Goal: Navigation & Orientation: Find specific page/section

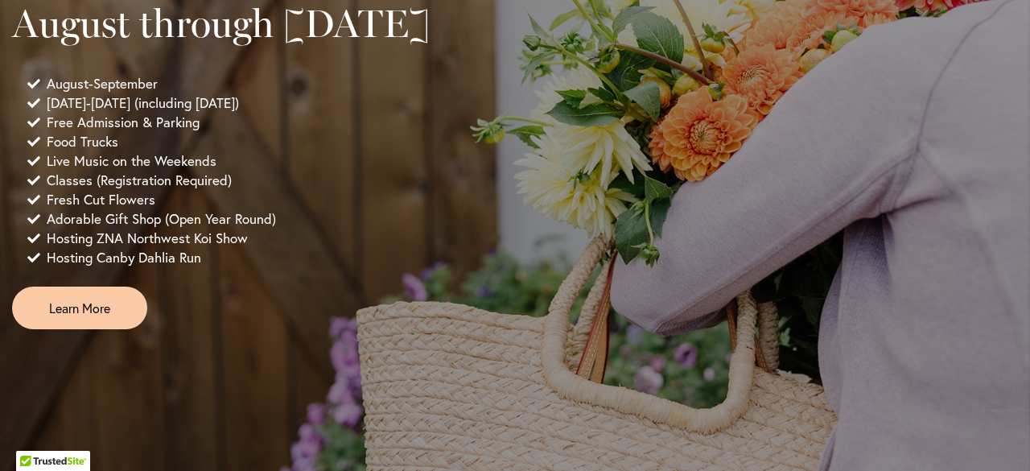
scroll to position [1224, 0]
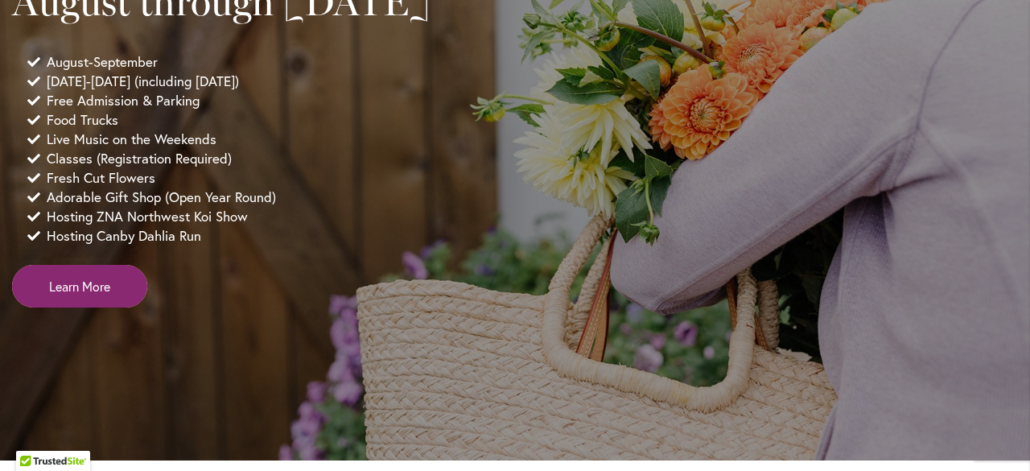
click at [101, 295] on span "Learn More" at bounding box center [79, 286] width 61 height 18
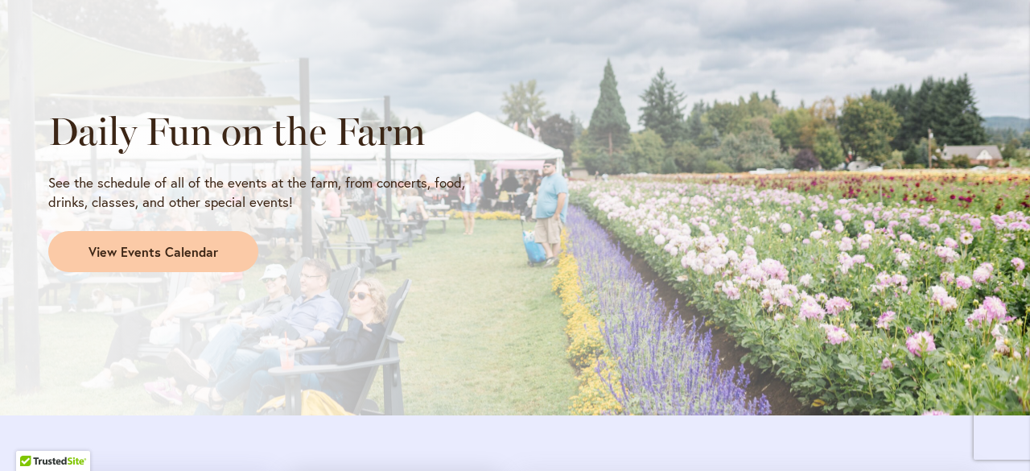
scroll to position [1401, 0]
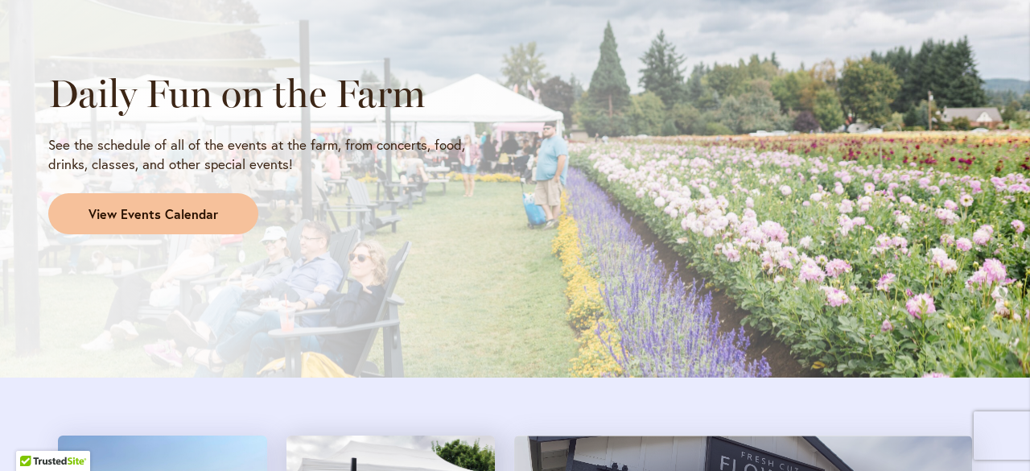
click at [171, 213] on span "View Events Calendar" at bounding box center [152, 214] width 129 height 18
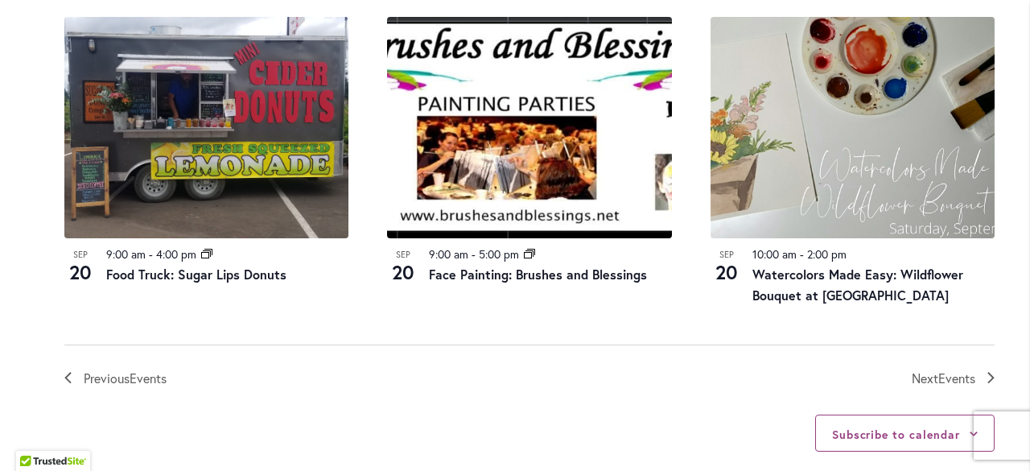
scroll to position [1794, 0]
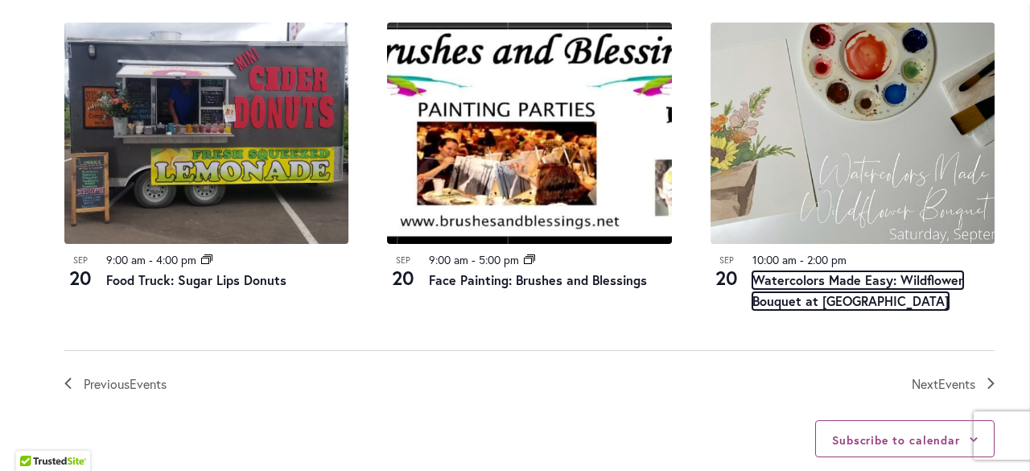
click at [817, 277] on link "Watercolors Made Easy: Wildflower Bouquet at Swan Island Dahlias" at bounding box center [857, 290] width 211 height 39
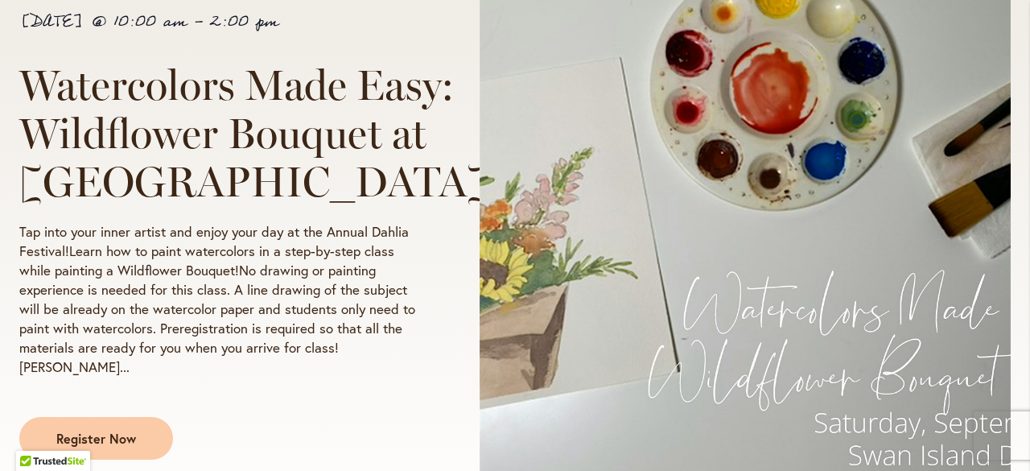
scroll to position [329, 0]
click at [817, 277] on img at bounding box center [744, 233] width 531 height 492
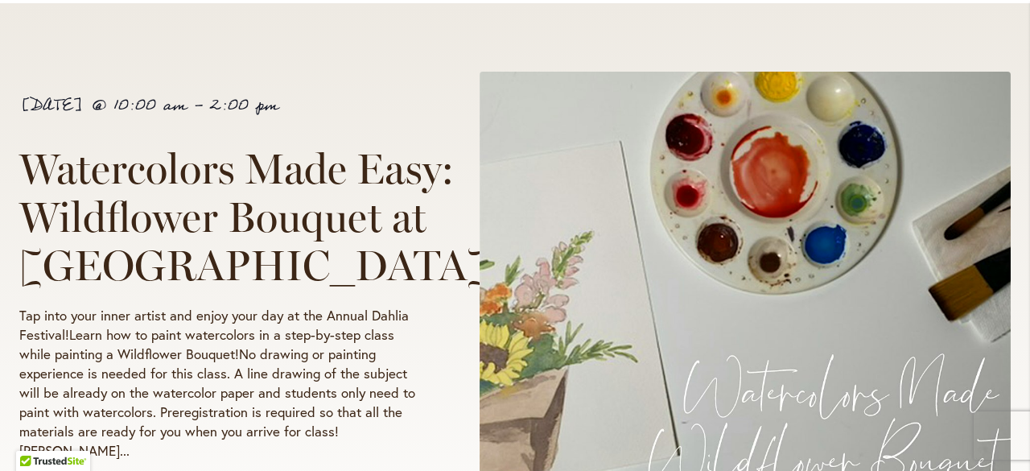
scroll to position [235, 0]
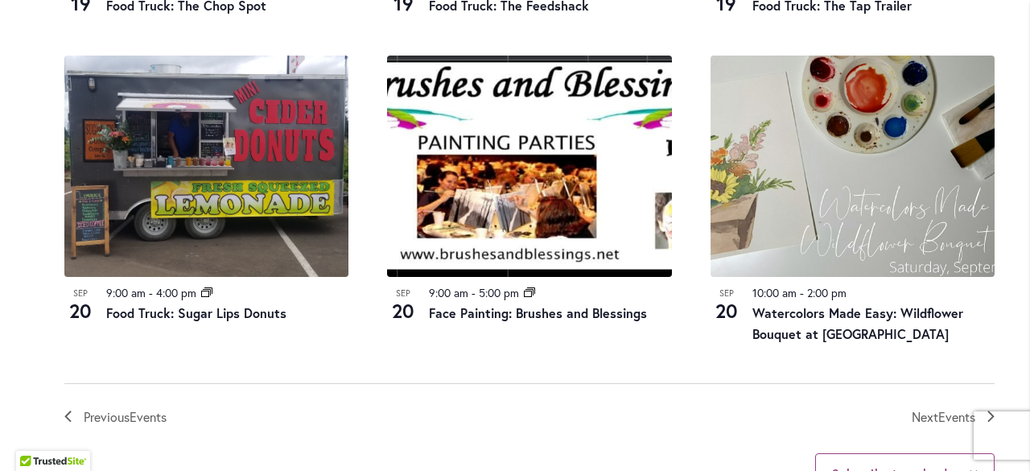
scroll to position [1763, 0]
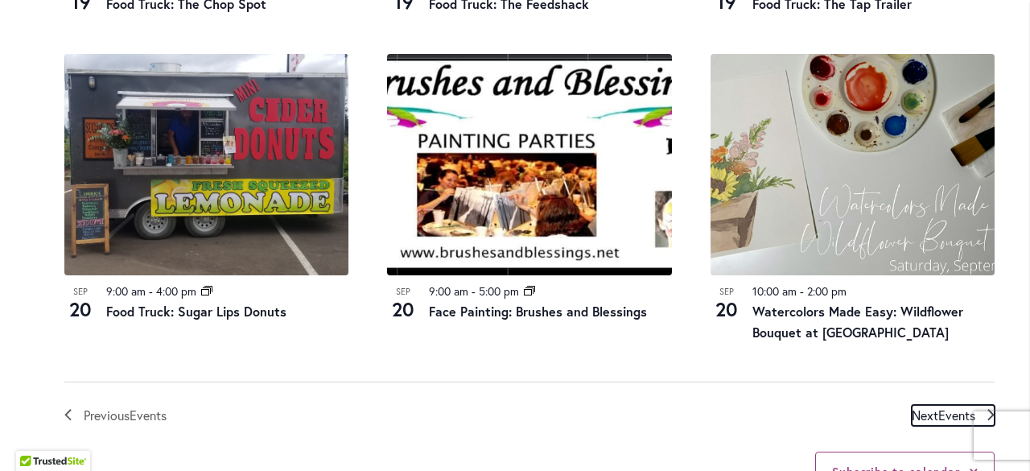
click at [927, 405] on span "Next Events" at bounding box center [943, 415] width 64 height 21
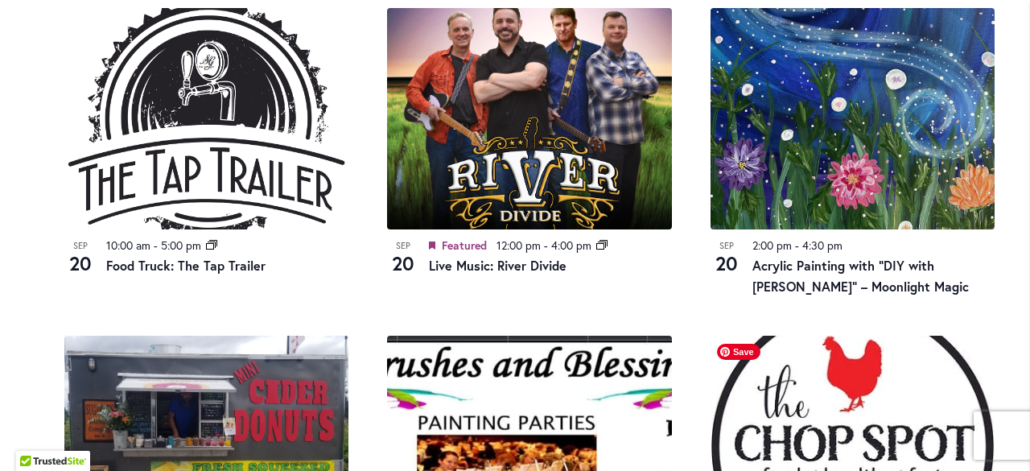
scroll to position [1141, 0]
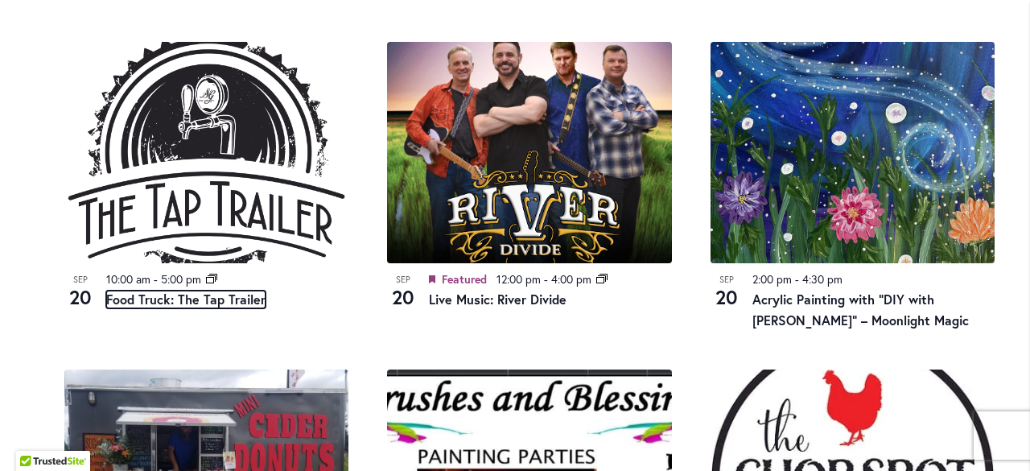
click at [220, 292] on link "Food Truck: The Tap Trailer" at bounding box center [185, 299] width 159 height 18
click at [199, 299] on link "Food Truck: The Tap Trailer" at bounding box center [185, 299] width 159 height 18
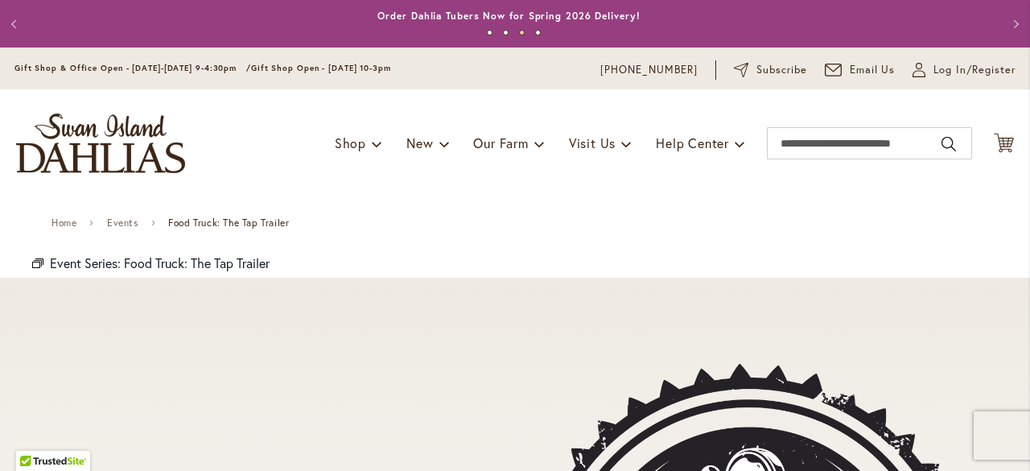
click at [16, 24] on button "Previous" at bounding box center [16, 24] width 32 height 32
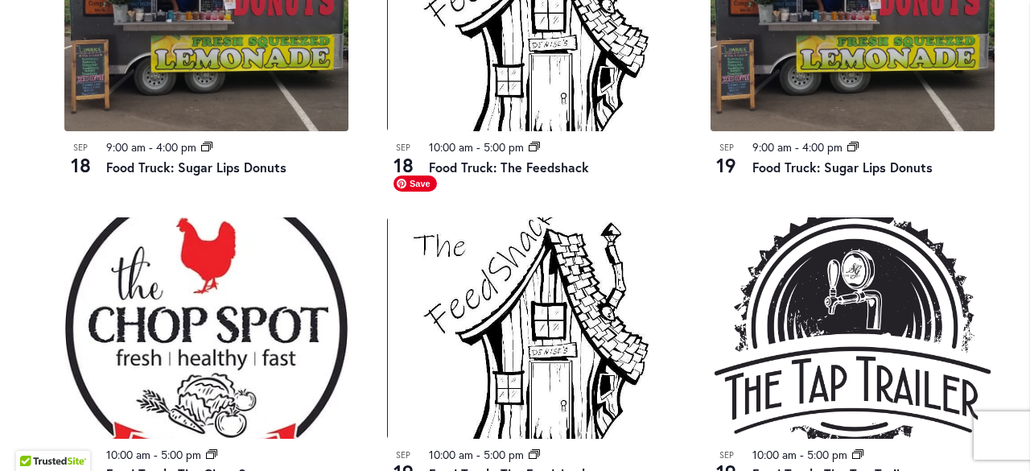
scroll to position [1789, 0]
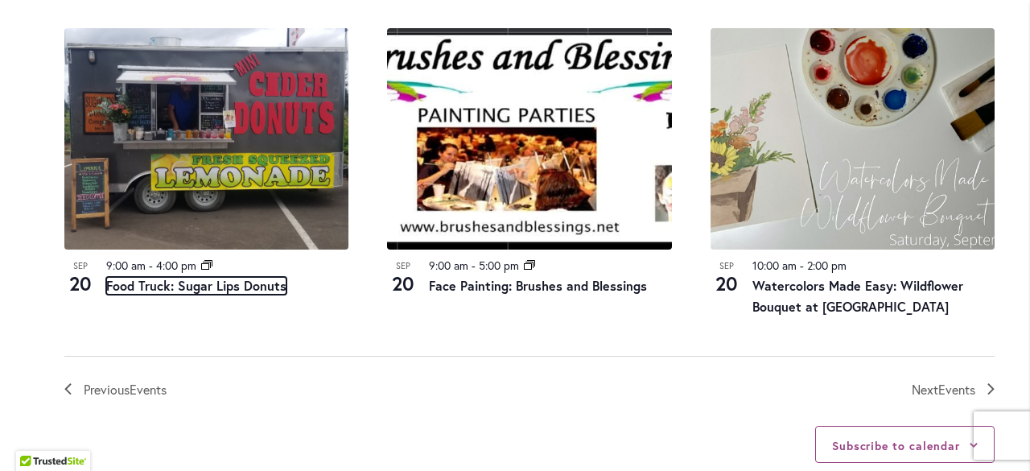
click at [205, 277] on link "Food Truck: Sugar Lips Donuts" at bounding box center [196, 286] width 180 height 18
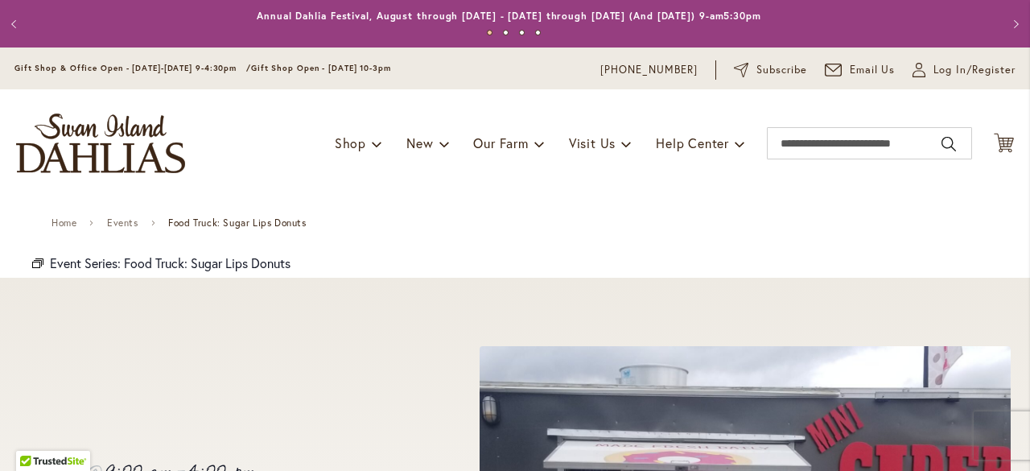
click at [14, 23] on button "Previous" at bounding box center [16, 24] width 32 height 32
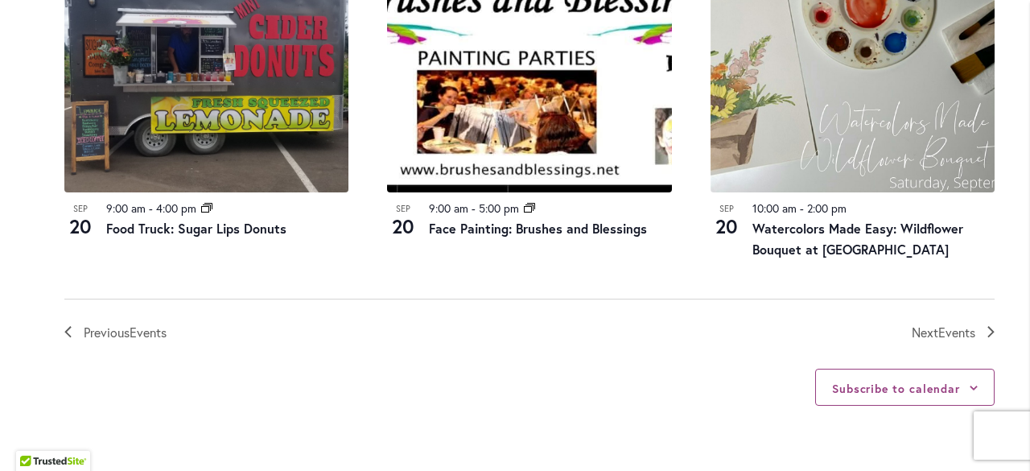
scroll to position [1847, 0]
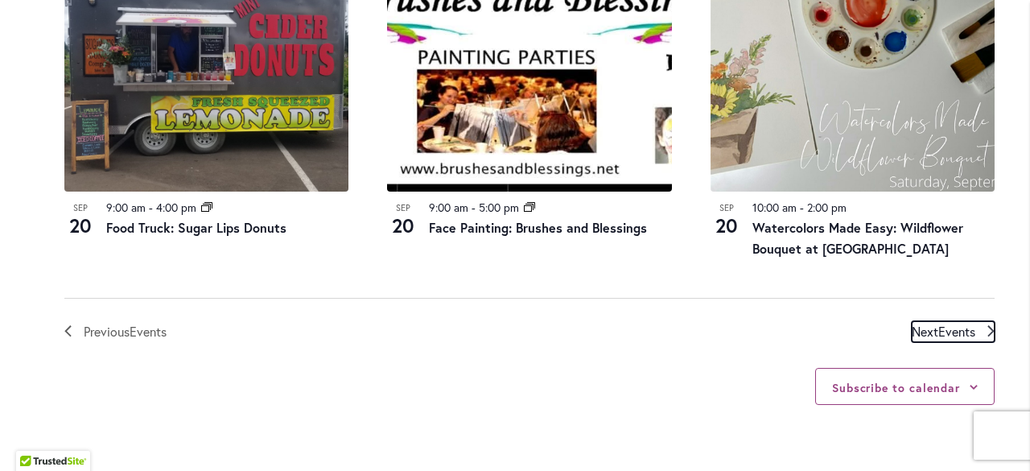
click at [931, 321] on span "Next Events" at bounding box center [943, 331] width 64 height 21
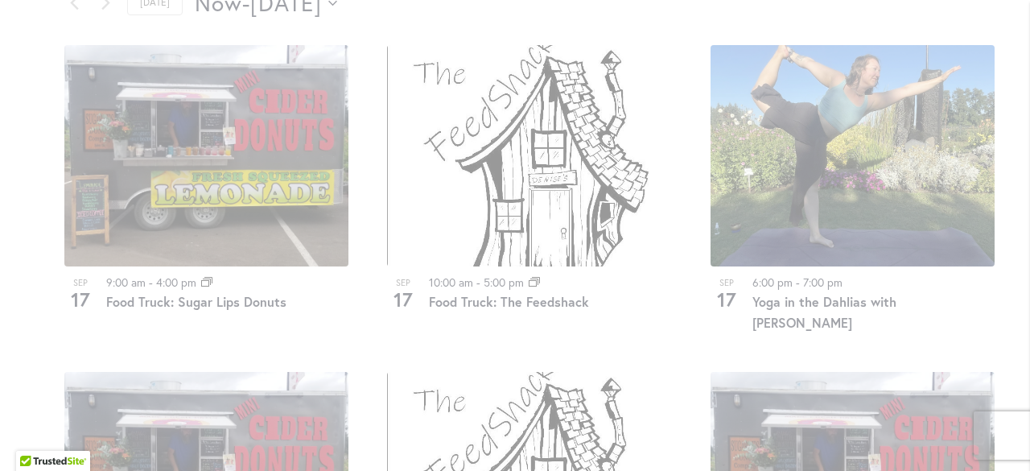
scroll to position [837, 0]
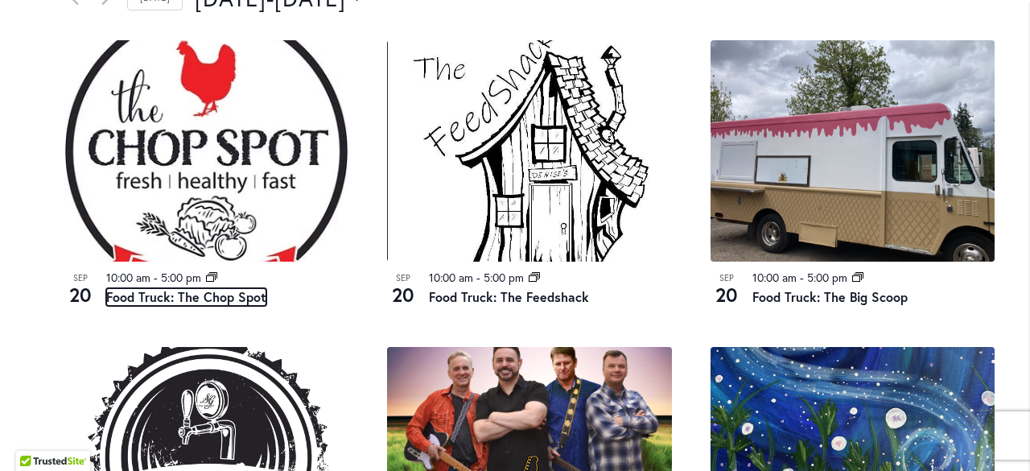
click at [189, 296] on link "Food Truck: The Chop Spot" at bounding box center [186, 297] width 160 height 18
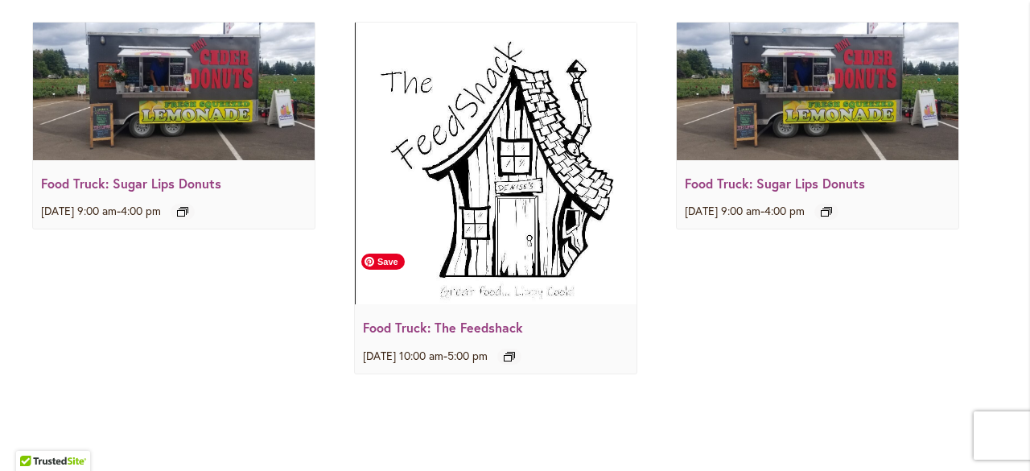
scroll to position [2255, 0]
click at [448, 325] on link "Food Truck: The Feedshack" at bounding box center [443, 326] width 160 height 17
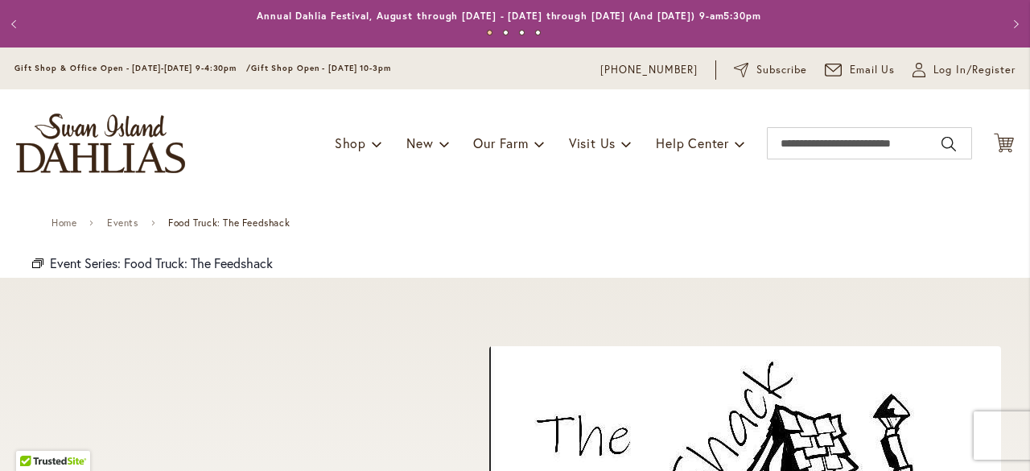
click at [14, 20] on button "Previous" at bounding box center [16, 24] width 32 height 32
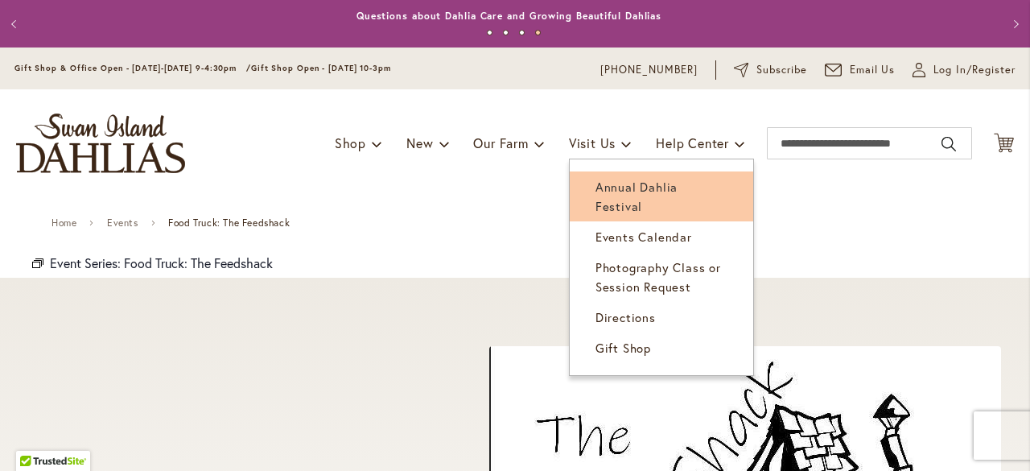
click at [612, 179] on span "Annual Dahlia Festival" at bounding box center [636, 196] width 82 height 35
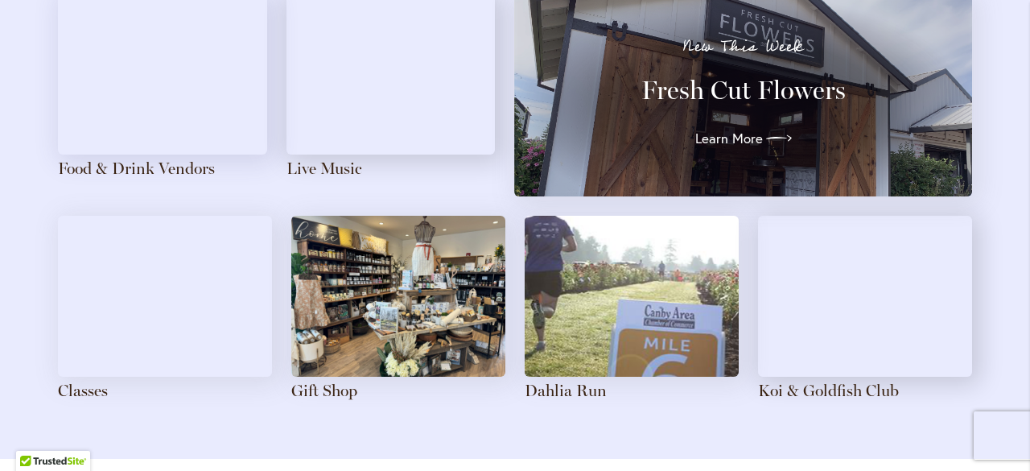
scroll to position [1844, 0]
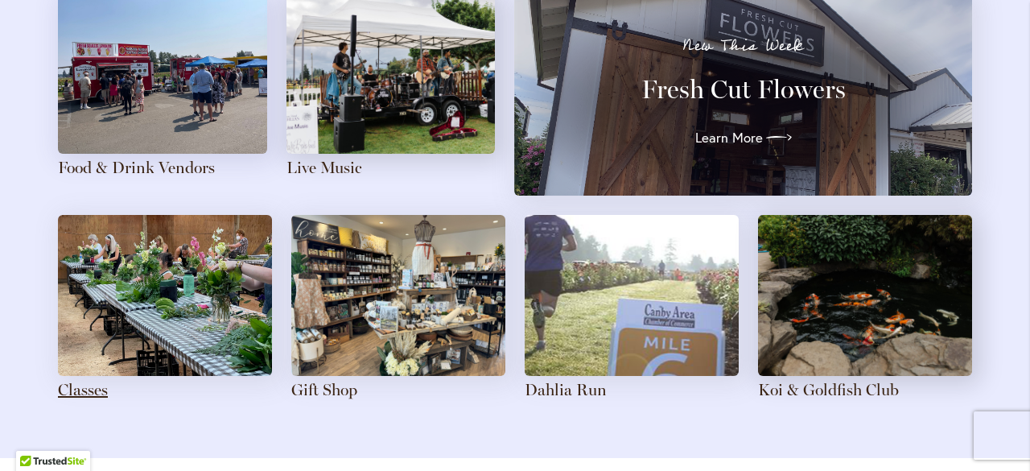
click at [88, 387] on link "Classes" at bounding box center [83, 389] width 50 height 19
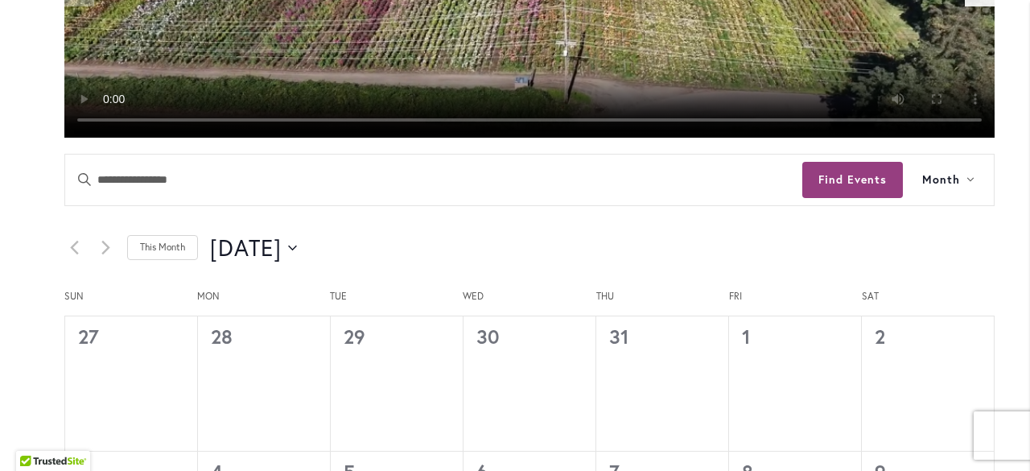
scroll to position [667, 0]
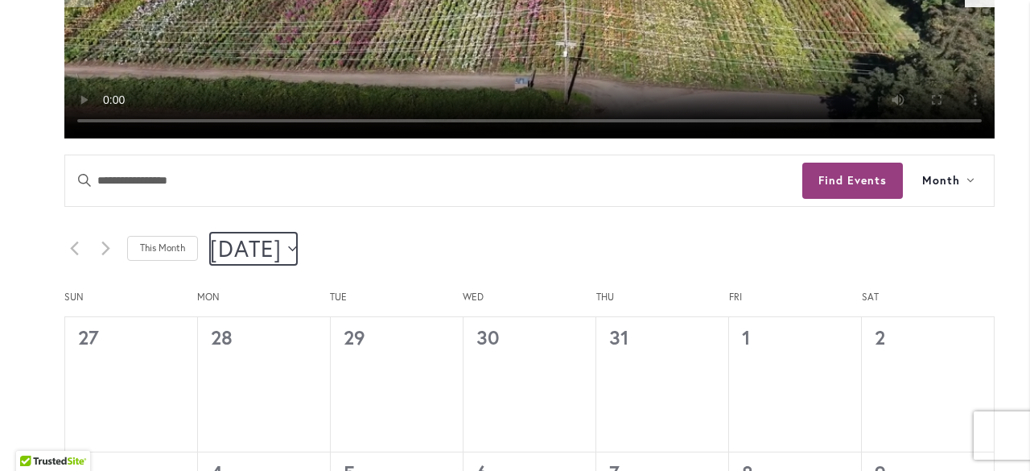
click at [297, 249] on icon "Click to toggle datepicker" at bounding box center [292, 248] width 9 height 6
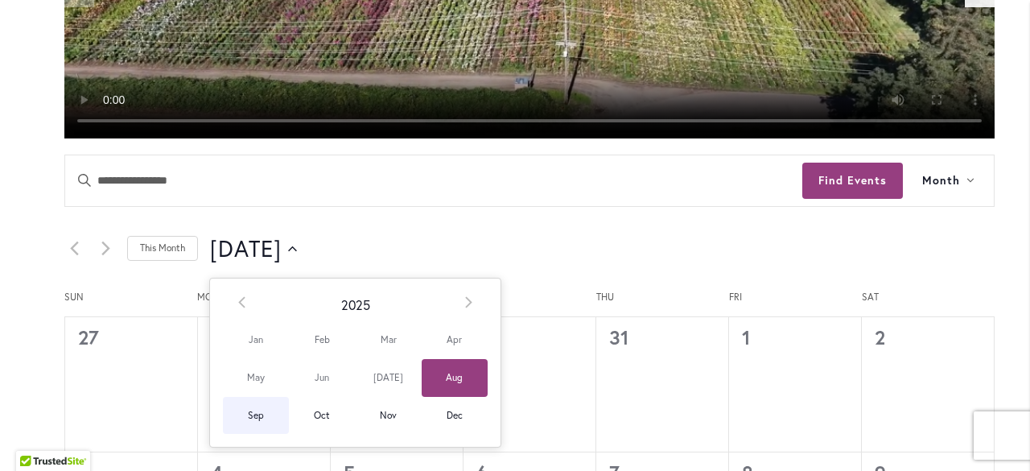
click at [258, 417] on span "Sep" at bounding box center [256, 416] width 66 height 38
type input "********"
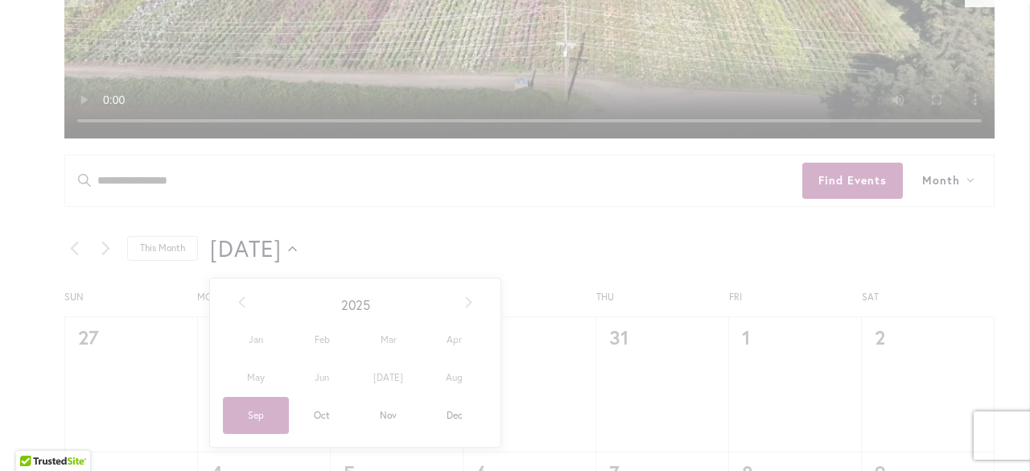
scroll to position [0, 55]
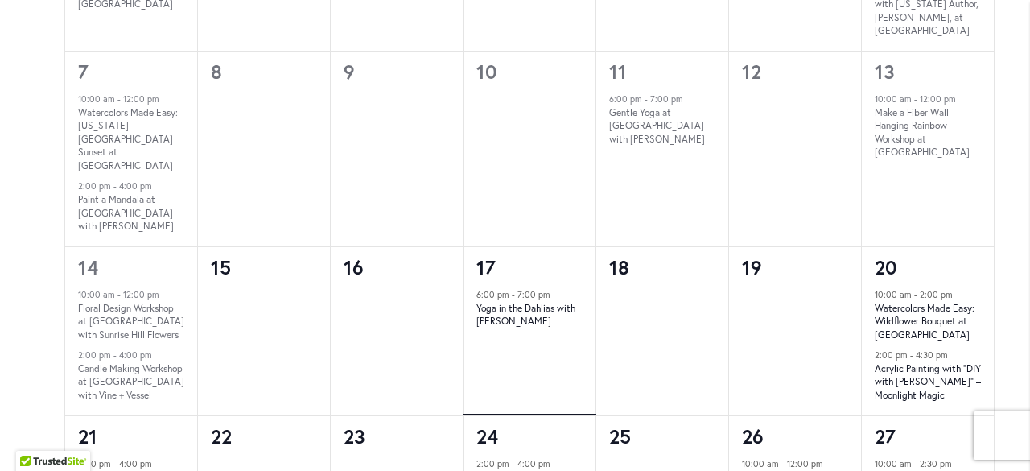
scroll to position [1219, 0]
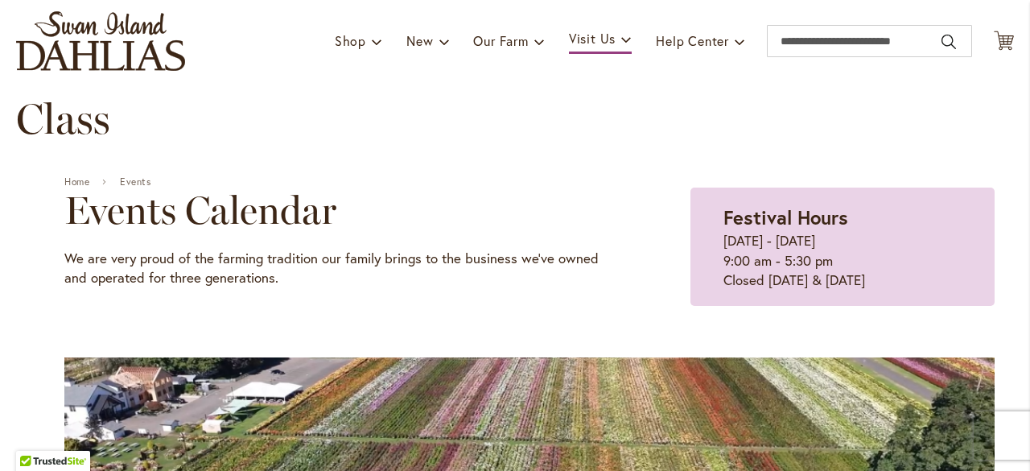
scroll to position [56, 0]
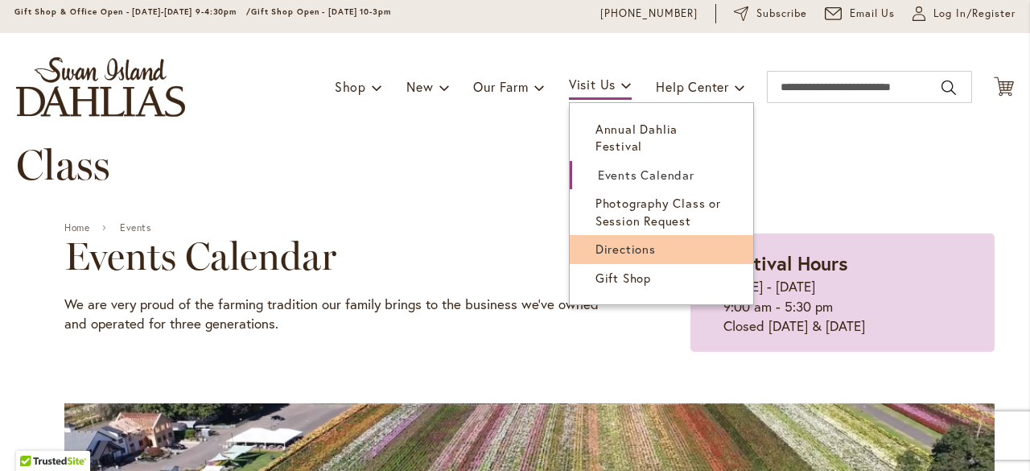
click at [598, 240] on span "Directions" at bounding box center [625, 248] width 60 height 16
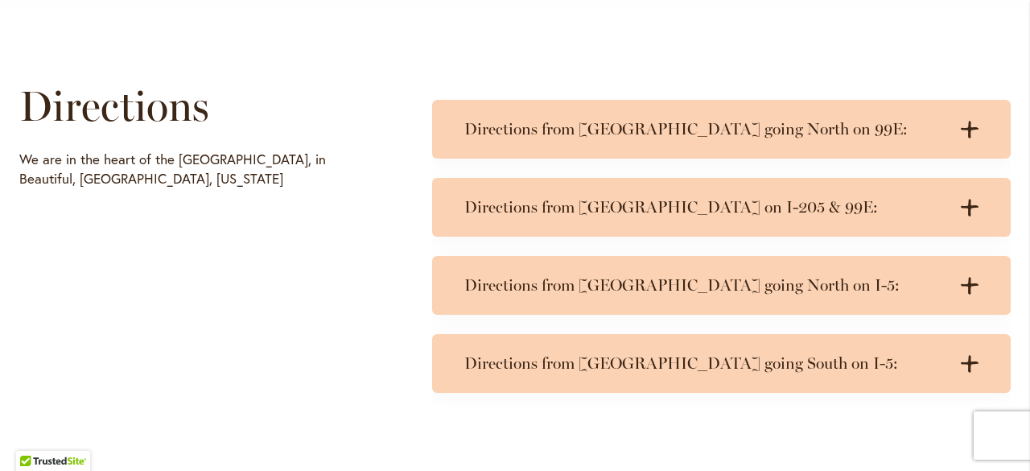
scroll to position [754, 0]
click at [598, 228] on div "Directions from [GEOGRAPHIC_DATA] on I-205 & 99E: .cls-1 { fill: #3c2616; strok…" at bounding box center [721, 206] width 578 height 59
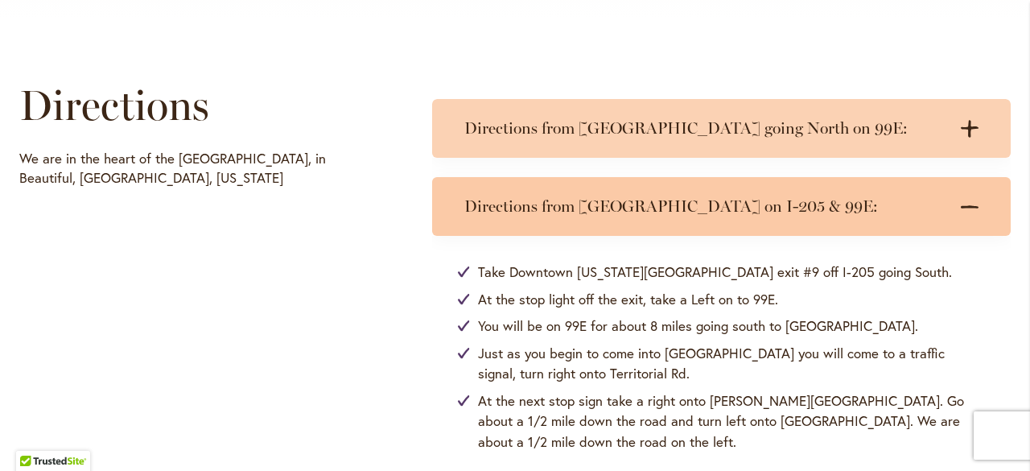
click at [633, 208] on h3 "Directions from [GEOGRAPHIC_DATA] on I-205 & 99E:" at bounding box center [705, 206] width 482 height 20
click at [635, 207] on h3 "Directions from [GEOGRAPHIC_DATA] on I-205 & 99E:" at bounding box center [705, 206] width 482 height 20
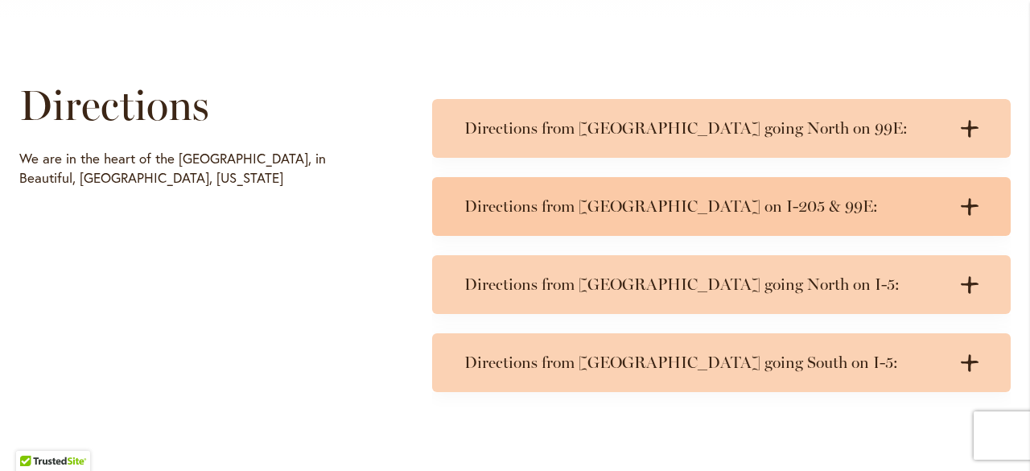
click at [970, 208] on icon ".cls-1 { fill: #3c2616; stroke-width: 0px; }" at bounding box center [969, 207] width 18 height 18
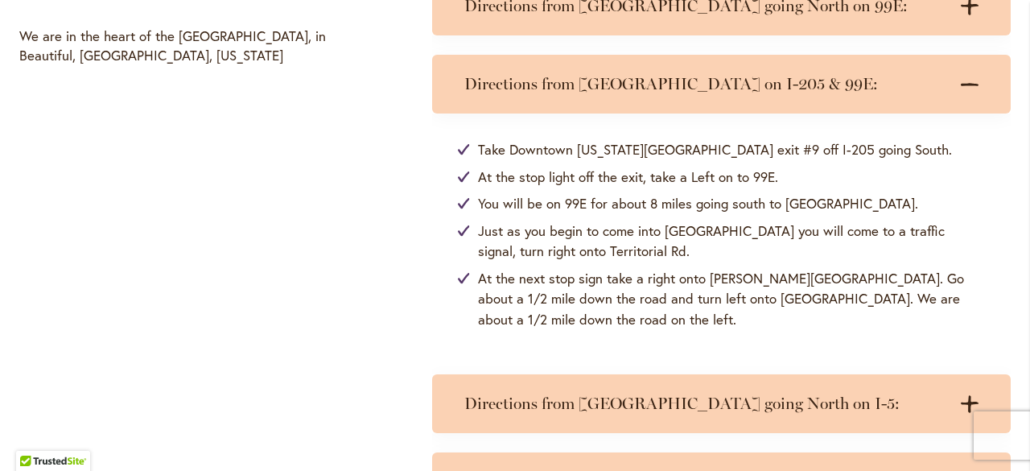
scroll to position [886, 0]
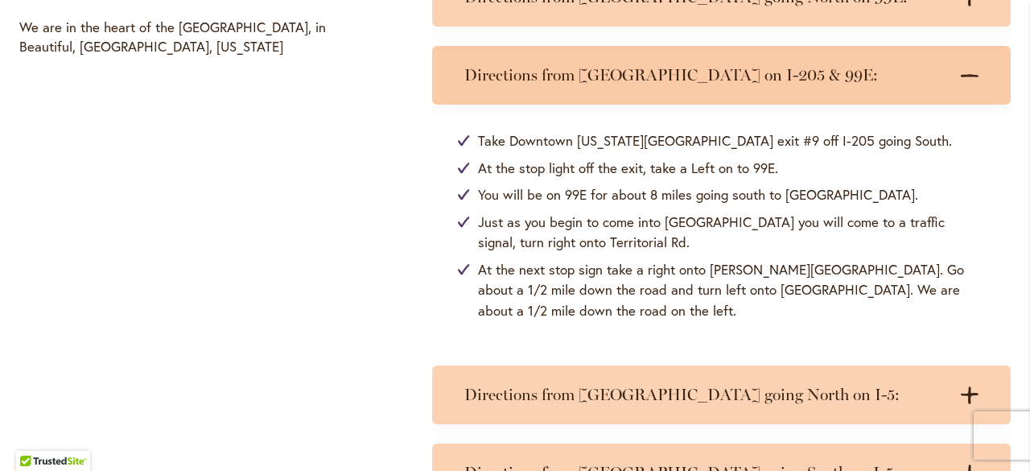
click at [478, 76] on h3 "Directions from [GEOGRAPHIC_DATA] on I-205 & 99E:" at bounding box center [705, 75] width 482 height 20
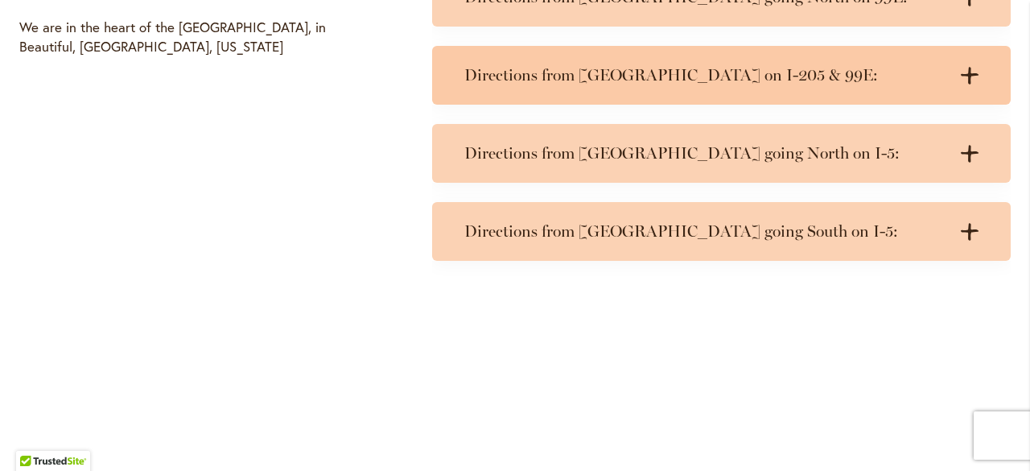
click at [964, 70] on icon ".cls-1 { fill: #3c2616; stroke-width: 0px; }" at bounding box center [969, 76] width 18 height 18
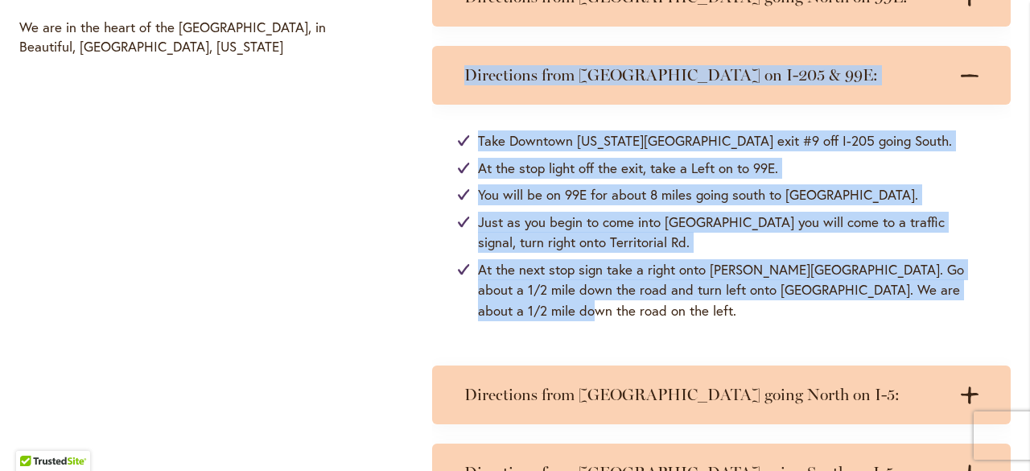
drag, startPoint x: 458, startPoint y: 67, endPoint x: 963, endPoint y: 308, distance: 559.8
click at [963, 308] on details "Directions from [GEOGRAPHIC_DATA] on I-205 & 99E: .cls-1 { fill: #3c2616; strok…" at bounding box center [721, 196] width 578 height 300
copy details "Directions from [GEOGRAPHIC_DATA] on I-205 & 99E: .cls-1 { fill: #3c2616; strok…"
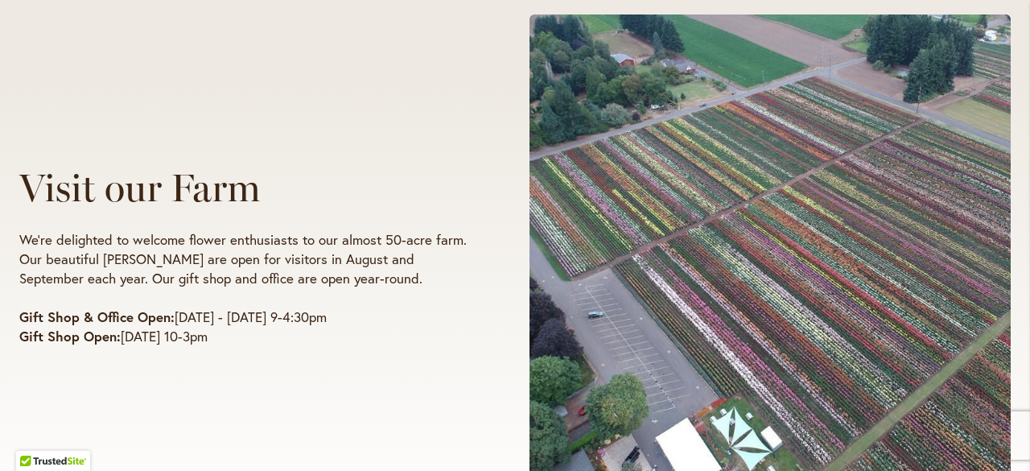
scroll to position [228, 0]
click at [944, 134] on span at bounding box center [769, 256] width 481 height 483
